Goal: Transaction & Acquisition: Purchase product/service

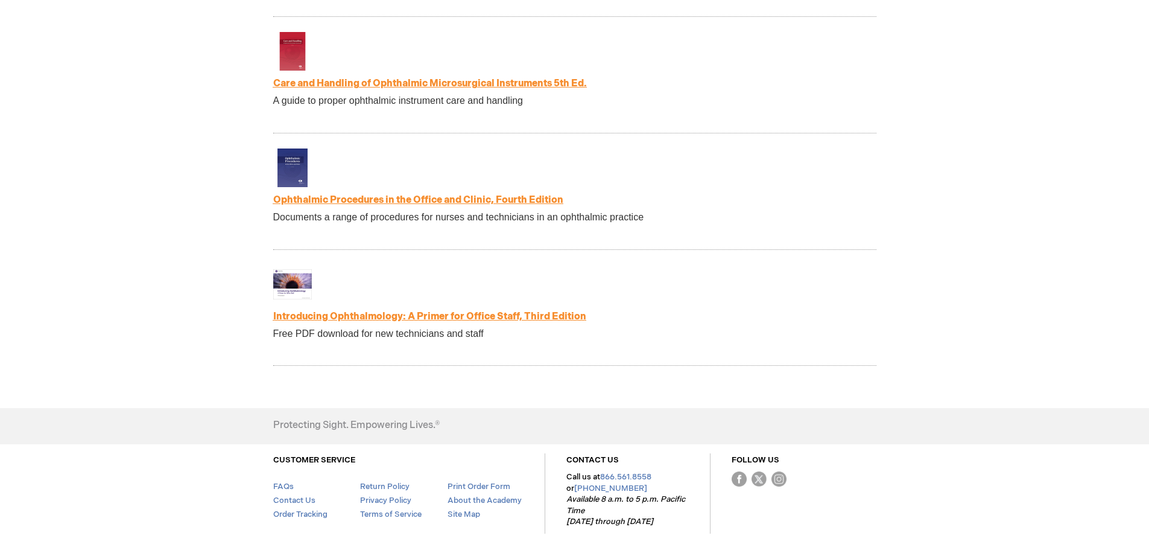
scroll to position [2473, 0]
click at [422, 317] on link "Introducing Ophthalmology: A Primer for Office Staff, Third Edition" at bounding box center [429, 314] width 313 height 11
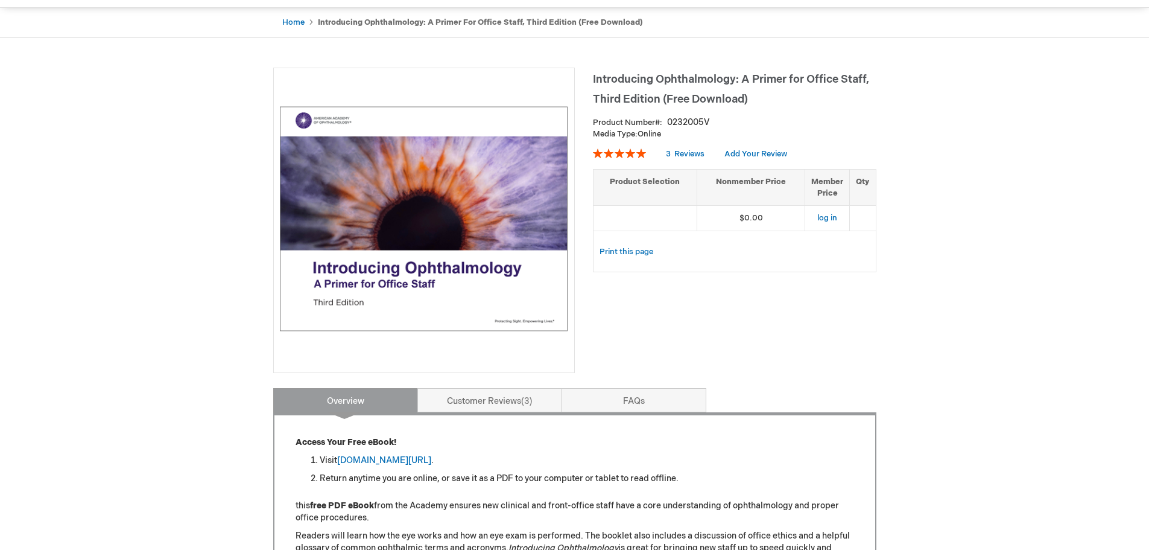
scroll to position [181, 0]
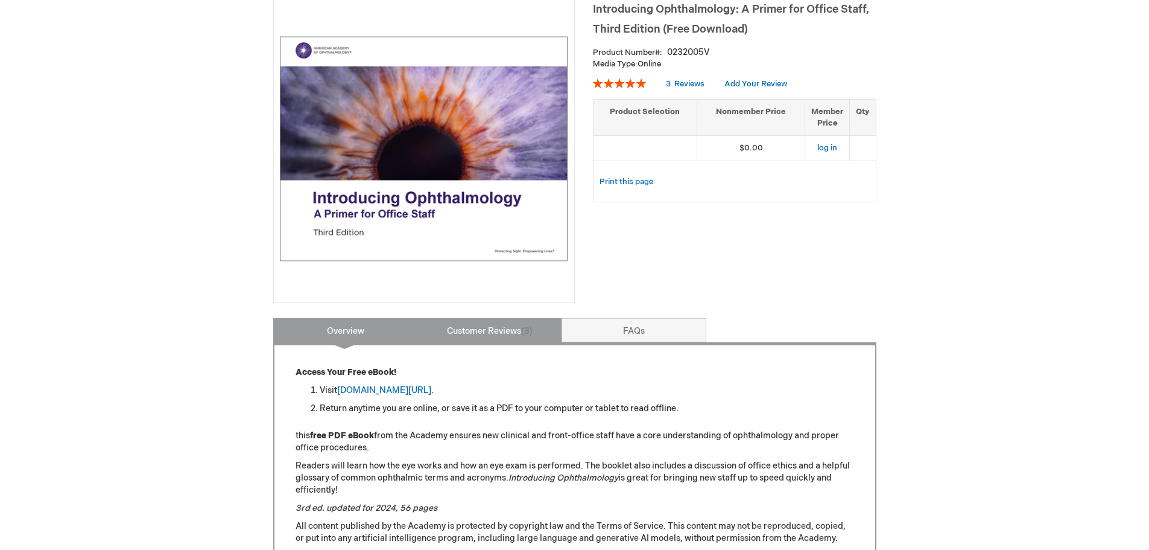
click at [468, 331] on link "Customer Reviews 3" at bounding box center [489, 330] width 145 height 24
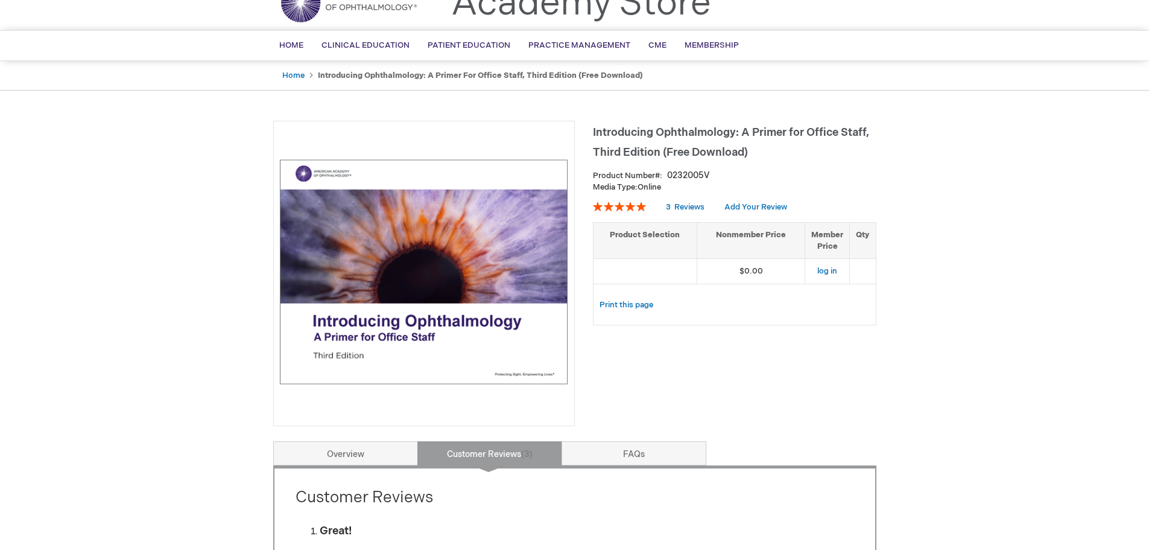
scroll to position [0, 0]
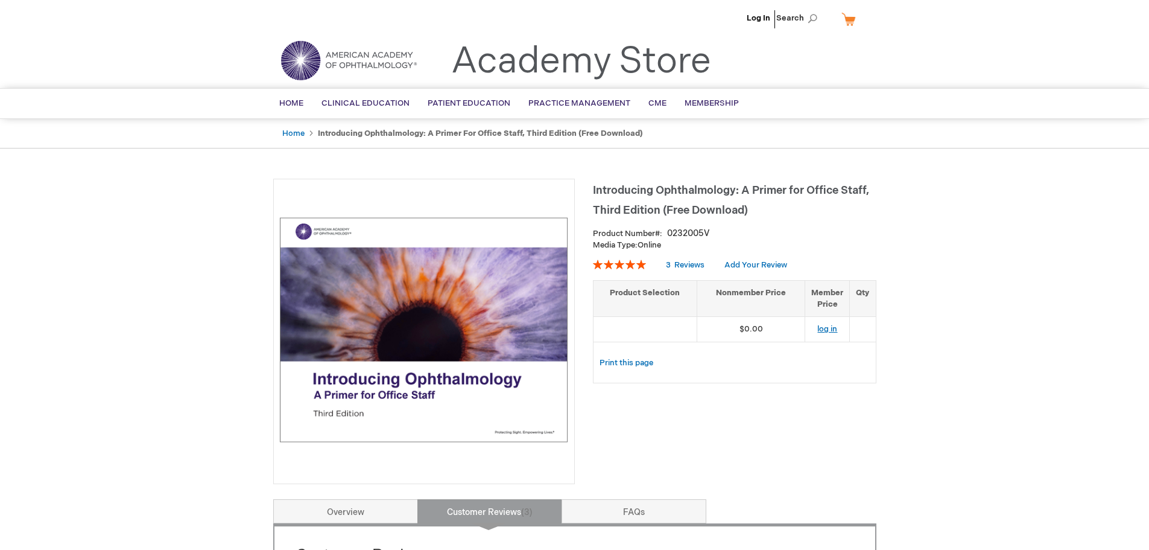
click at [826, 327] on link "log in" at bounding box center [827, 329] width 20 height 10
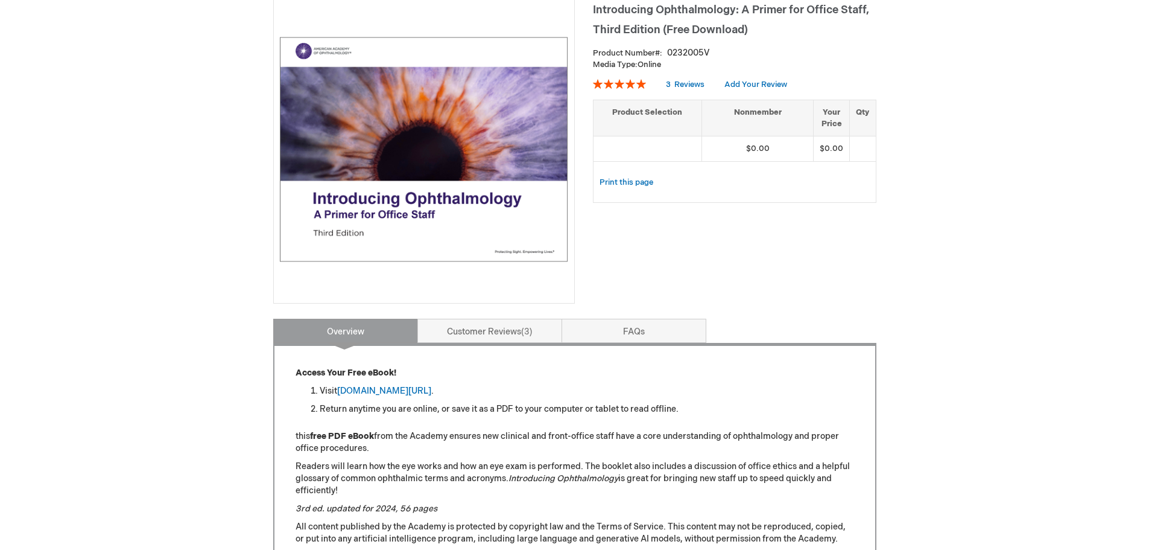
scroll to position [181, 0]
click at [413, 389] on link "aao.org/introducing_ophthalmology" at bounding box center [384, 390] width 94 height 10
